Goal: Information Seeking & Learning: Compare options

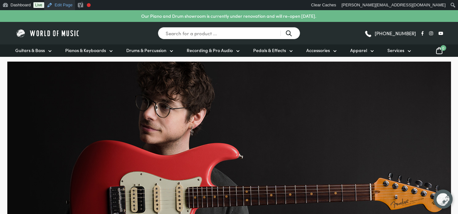
click at [60, 8] on link "Edit Page" at bounding box center [59, 5] width 31 height 10
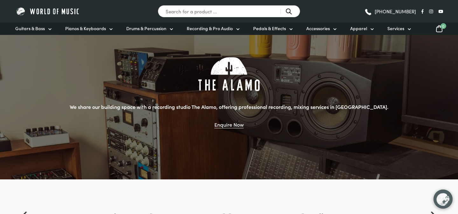
scroll to position [557, 0]
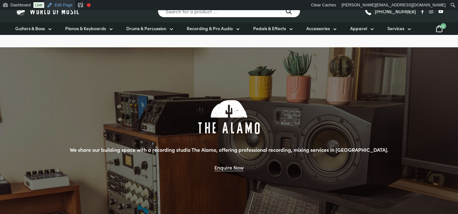
click at [67, 3] on link "Edit Page" at bounding box center [59, 5] width 31 height 10
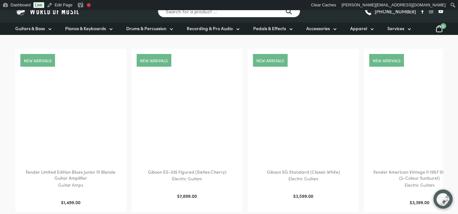
scroll to position [817, 0]
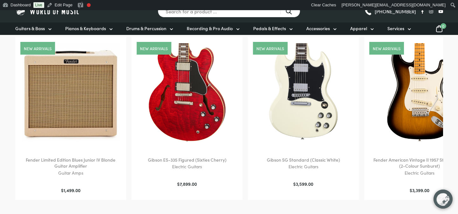
click at [90, 93] on img at bounding box center [70, 92] width 99 height 99
click at [322, 87] on img at bounding box center [303, 92] width 99 height 99
click at [200, 119] on img at bounding box center [187, 92] width 99 height 99
click at [411, 92] on img at bounding box center [420, 92] width 99 height 99
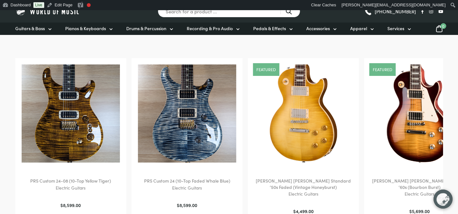
scroll to position [303, 0]
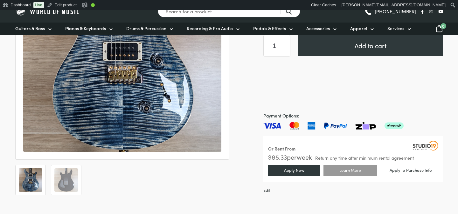
scroll to position [168, 0]
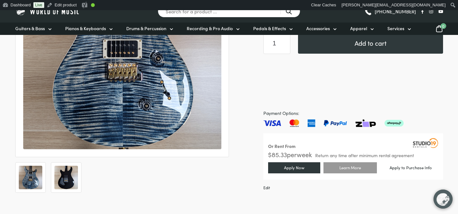
click at [67, 179] on img at bounding box center [66, 178] width 24 height 24
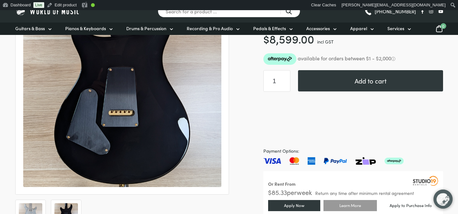
scroll to position [141, 0]
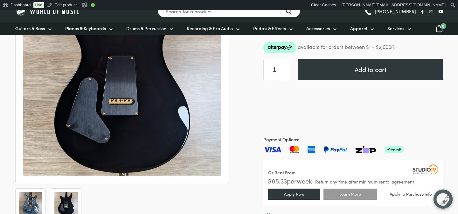
click at [39, 206] on img at bounding box center [31, 204] width 24 height 24
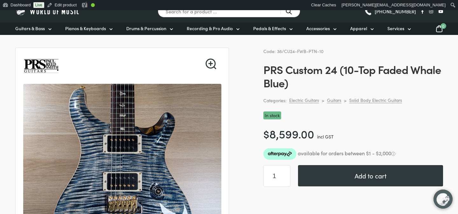
scroll to position [0, 0]
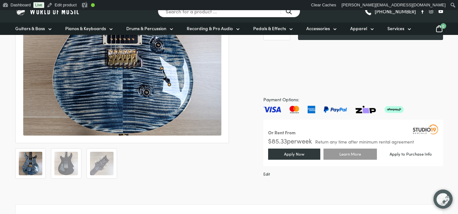
scroll to position [188, 0]
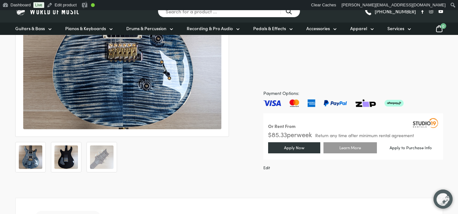
click at [71, 163] on img at bounding box center [66, 158] width 24 height 24
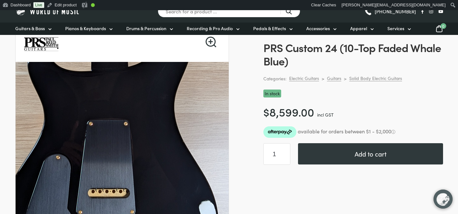
scroll to position [168, 0]
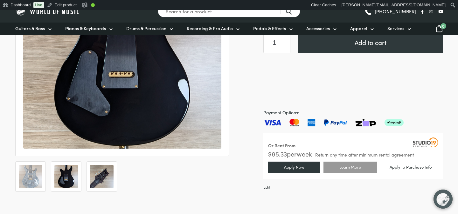
click at [96, 181] on img at bounding box center [102, 177] width 24 height 24
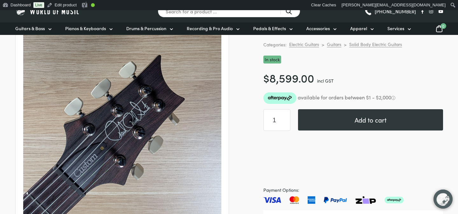
scroll to position [91, 0]
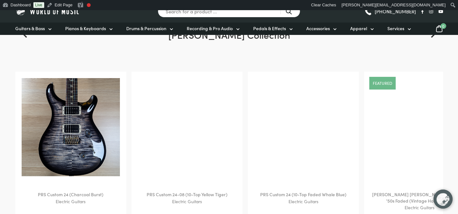
scroll to position [294, 0]
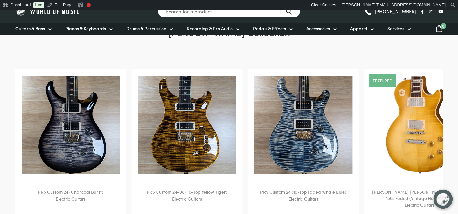
click at [396, 106] on img at bounding box center [420, 125] width 99 height 99
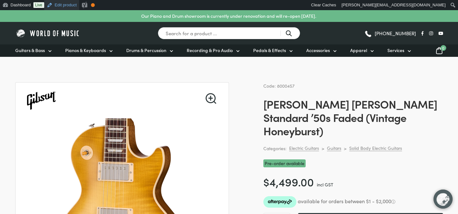
click at [69, 4] on link "Edit product" at bounding box center [61, 5] width 35 height 10
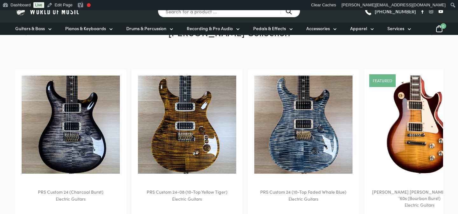
click at [396, 126] on img at bounding box center [420, 125] width 99 height 99
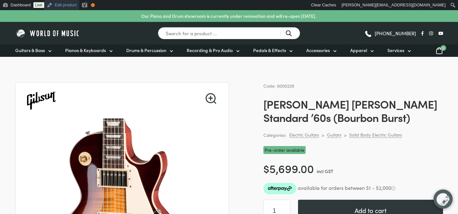
click at [66, 6] on link "Edit product" at bounding box center [61, 5] width 35 height 10
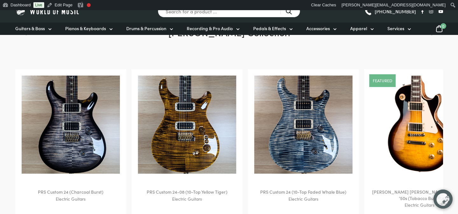
click at [403, 154] on img at bounding box center [420, 125] width 99 height 99
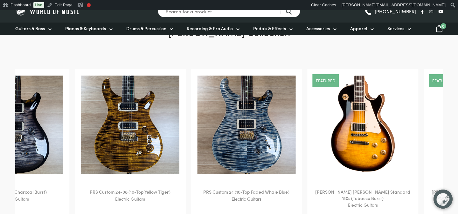
click at [314, 141] on img at bounding box center [363, 125] width 99 height 99
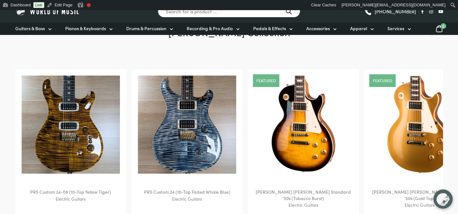
click at [395, 134] on img at bounding box center [420, 125] width 99 height 99
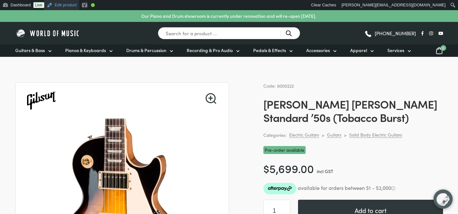
click at [67, 4] on link "Edit product" at bounding box center [61, 5] width 35 height 10
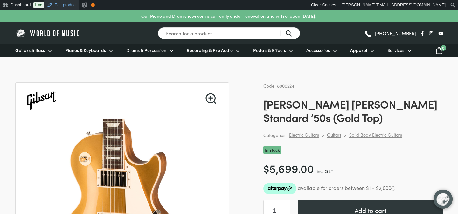
click at [64, 6] on link "Edit product" at bounding box center [61, 5] width 35 height 10
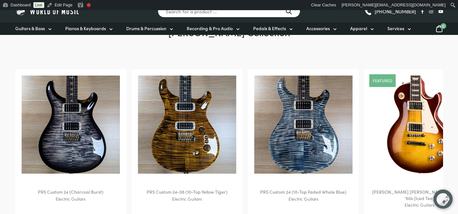
click at [405, 105] on img at bounding box center [420, 125] width 99 height 99
click at [409, 126] on img at bounding box center [420, 125] width 99 height 99
click at [371, 136] on img at bounding box center [420, 125] width 99 height 99
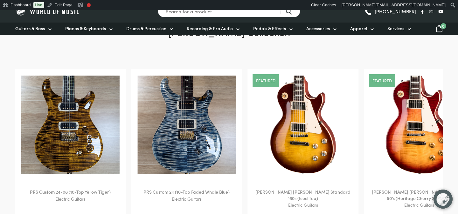
click at [370, 126] on img at bounding box center [419, 125] width 99 height 99
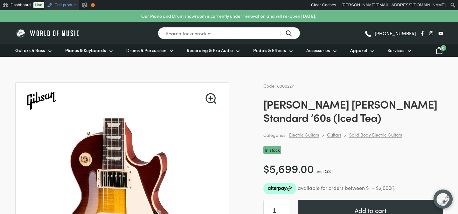
click at [77, 5] on link "Edit product" at bounding box center [61, 5] width 35 height 10
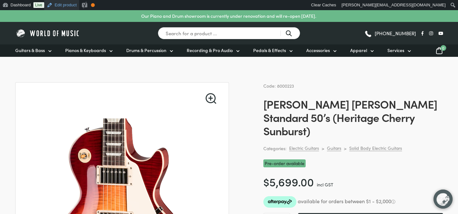
click at [65, 7] on link "Edit product" at bounding box center [61, 5] width 35 height 10
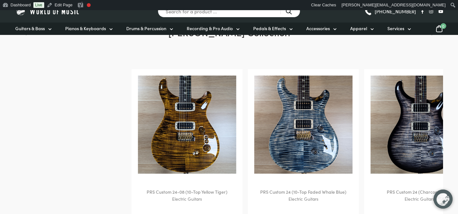
click at [371, 128] on img at bounding box center [420, 125] width 99 height 99
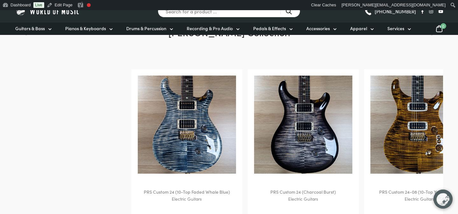
click at [291, 135] on div "PRS Custom 24 (Charcoal Burst) Electric Guitars $ 7,399.00 PRS Custom 24-08 (10…" at bounding box center [229, 148] width 428 height 158
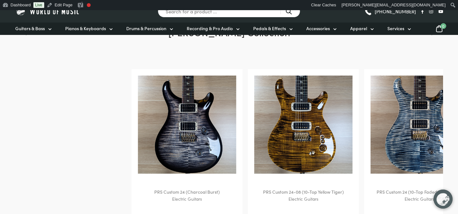
click at [209, 134] on img at bounding box center [187, 125] width 99 height 99
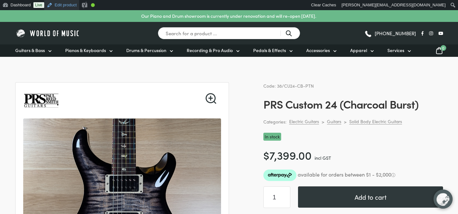
click at [63, 3] on link "Edit product" at bounding box center [61, 5] width 35 height 10
click at [82, 39] on div "Search for a product ... (03) 9557 8600" at bounding box center [229, 33] width 428 height 23
click at [74, 36] on img at bounding box center [47, 33] width 65 height 10
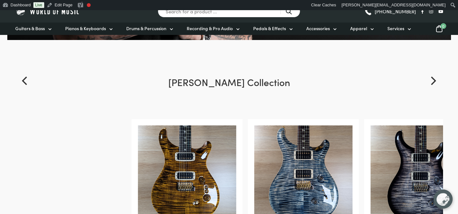
scroll to position [245, 0]
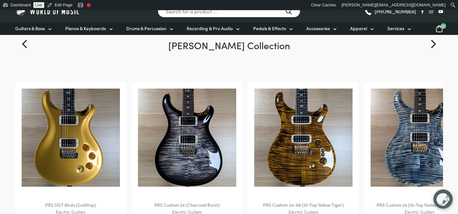
scroll to position [280, 0]
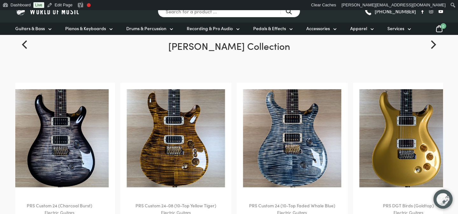
click at [258, 129] on img at bounding box center [292, 138] width 99 height 99
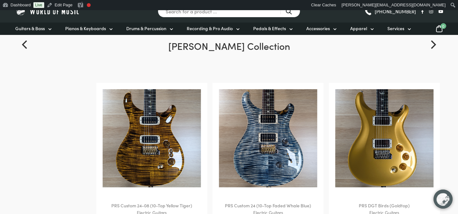
click at [272, 133] on img at bounding box center [268, 138] width 99 height 99
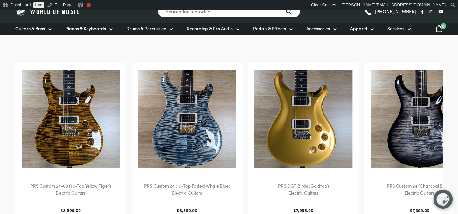
scroll to position [296, 0]
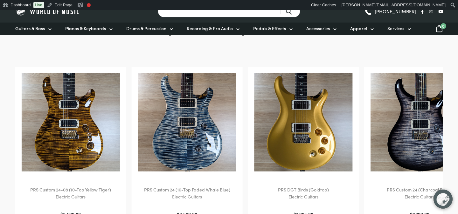
click at [255, 10] on input "Search for a product ..." at bounding box center [229, 11] width 143 height 12
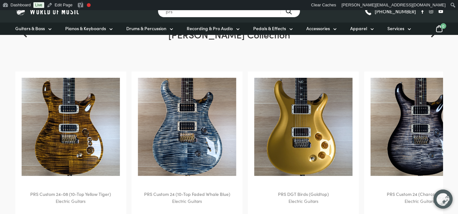
scroll to position [289, 0]
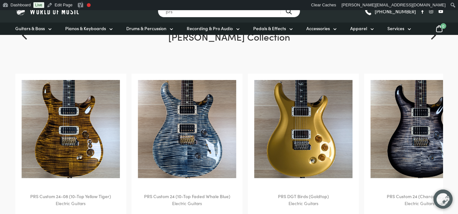
type input "prs"
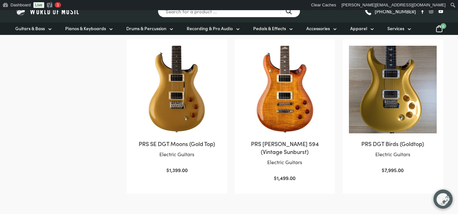
scroll to position [289, 0]
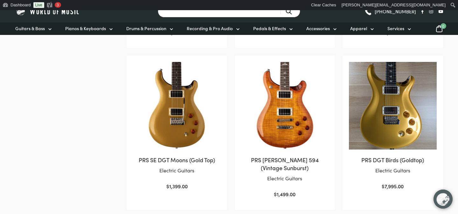
click at [229, 13] on input "Search for a product ..." at bounding box center [229, 11] width 143 height 12
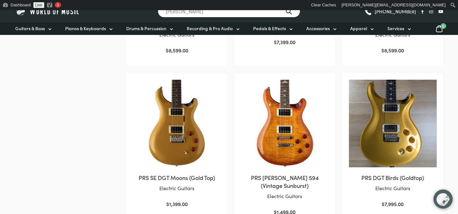
scroll to position [269, 0]
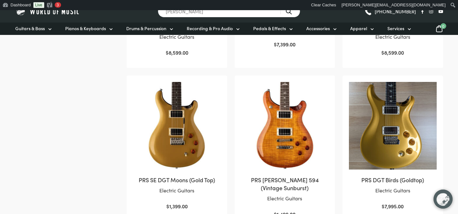
type input "paul reed"
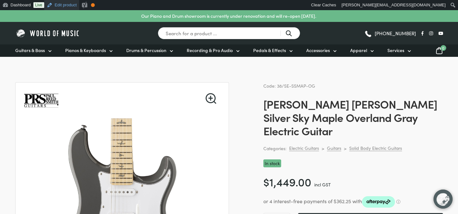
click at [66, 3] on link "Edit product" at bounding box center [61, 5] width 35 height 10
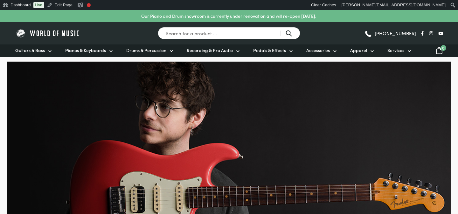
click at [201, 32] on input "Search for a product ..." at bounding box center [229, 33] width 143 height 12
type input "prs"
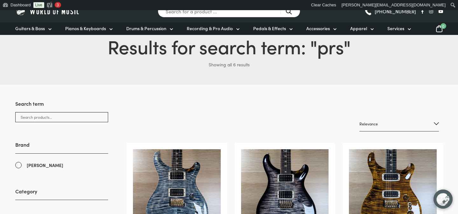
scroll to position [19, 0]
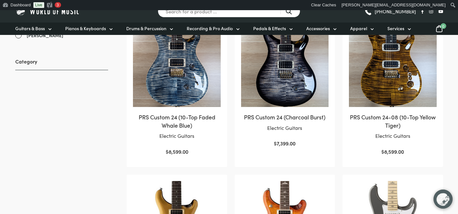
scroll to position [117, 0]
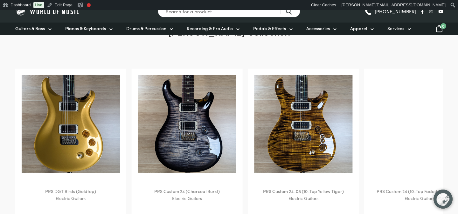
scroll to position [298, 0]
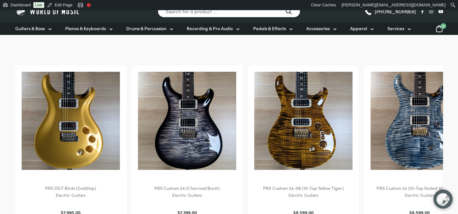
click at [89, 109] on img at bounding box center [70, 121] width 99 height 99
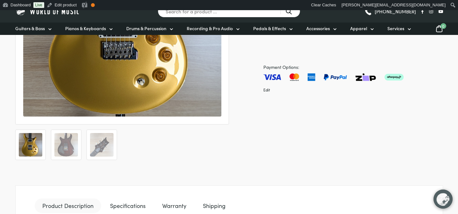
scroll to position [204, 0]
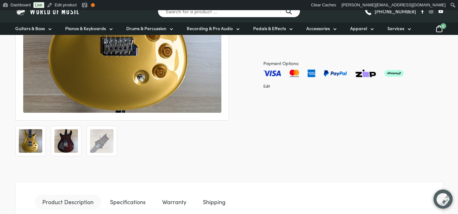
click at [68, 136] on img at bounding box center [66, 142] width 24 height 24
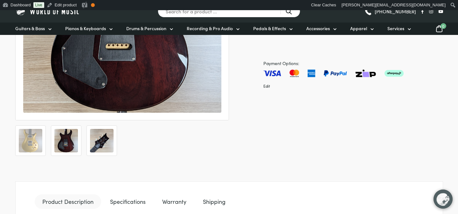
click at [101, 136] on img at bounding box center [102, 141] width 24 height 24
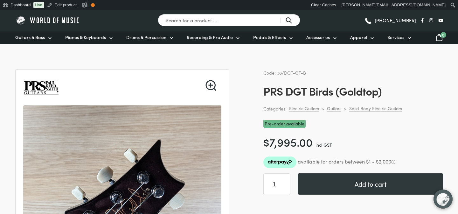
scroll to position [0, 0]
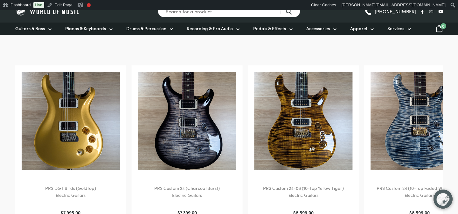
click at [92, 123] on img at bounding box center [70, 121] width 99 height 99
click at [194, 135] on img at bounding box center [187, 121] width 99 height 99
click at [307, 137] on img at bounding box center [303, 121] width 99 height 99
click at [411, 131] on img at bounding box center [420, 121] width 99 height 99
click at [88, 120] on img at bounding box center [70, 121] width 99 height 99
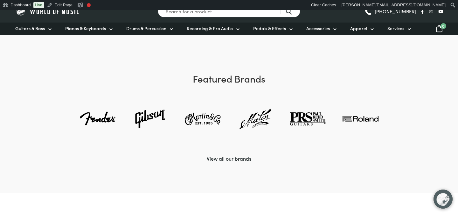
scroll to position [1519, 0]
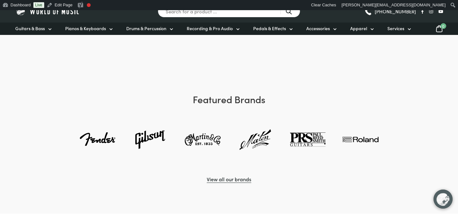
click at [302, 142] on img at bounding box center [307, 139] width 37 height 37
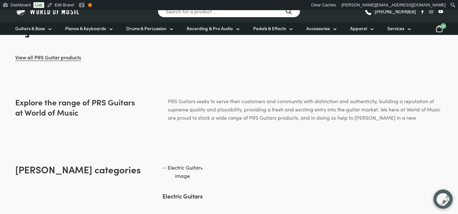
scroll to position [319, 0]
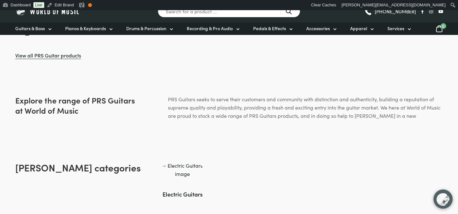
click at [191, 163] on img at bounding box center [182, 170] width 44 height 17
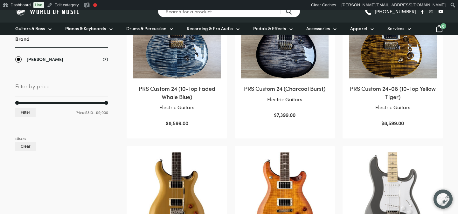
scroll to position [128, 0]
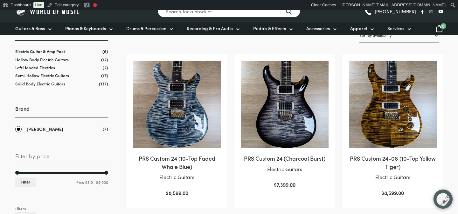
click at [207, 119] on img at bounding box center [177, 105] width 88 height 88
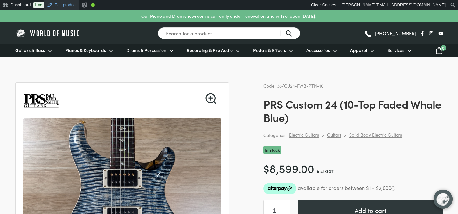
click at [59, 4] on link "Edit product" at bounding box center [61, 5] width 35 height 10
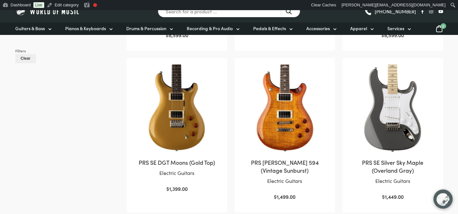
scroll to position [287, 0]
click at [186, 116] on img at bounding box center [177, 108] width 88 height 88
click at [282, 134] on img at bounding box center [285, 108] width 88 height 88
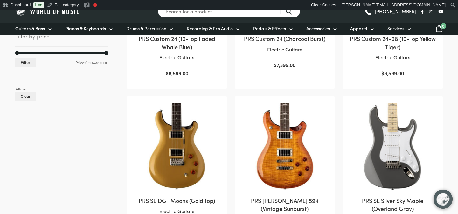
scroll to position [303, 0]
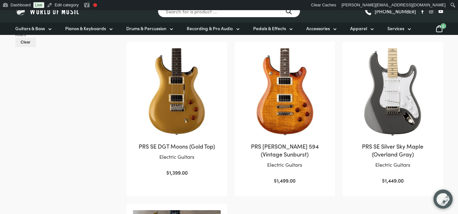
click at [200, 116] on img at bounding box center [177, 92] width 88 height 88
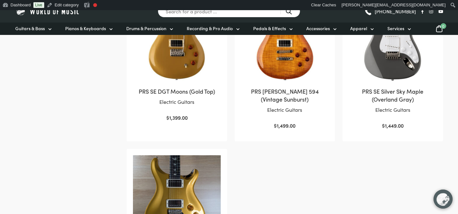
scroll to position [350, 0]
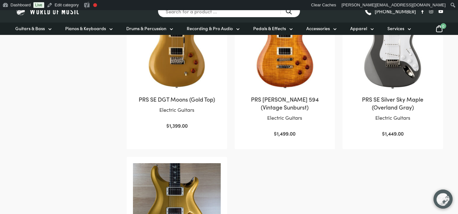
click at [195, 68] on img at bounding box center [177, 45] width 88 height 88
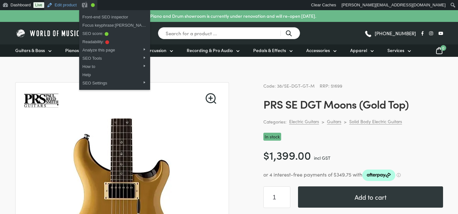
click at [74, 9] on link "Edit product" at bounding box center [61, 5] width 35 height 10
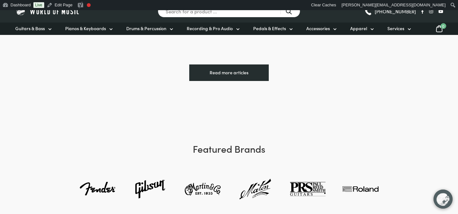
scroll to position [1497, 0]
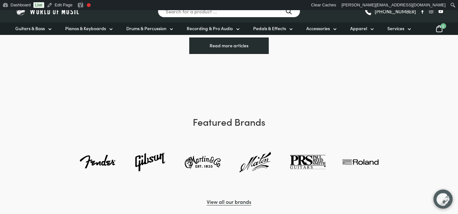
click at [305, 157] on img at bounding box center [307, 162] width 37 height 37
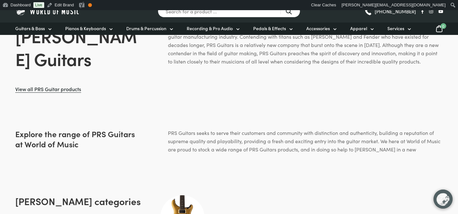
scroll to position [265, 0]
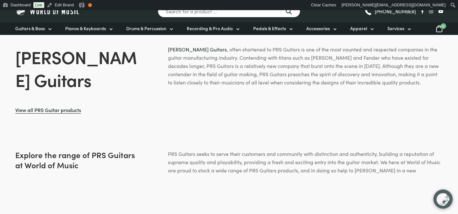
click at [75, 110] on link "View all PRS Guitar products" at bounding box center [48, 110] width 66 height 7
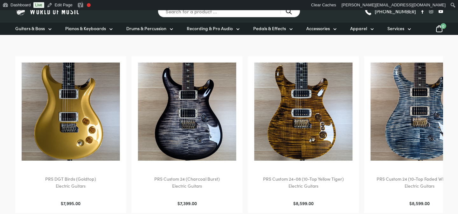
scroll to position [306, 0]
